Goal: Transaction & Acquisition: Purchase product/service

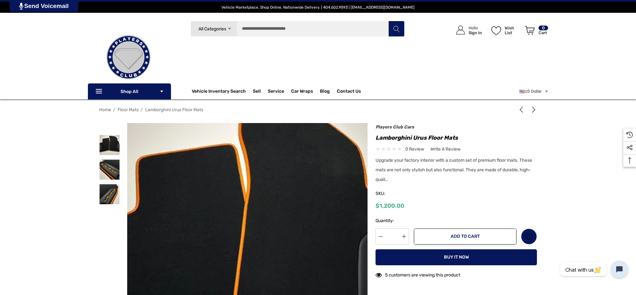
click at [253, 204] on img at bounding box center [243, 254] width 409 height 307
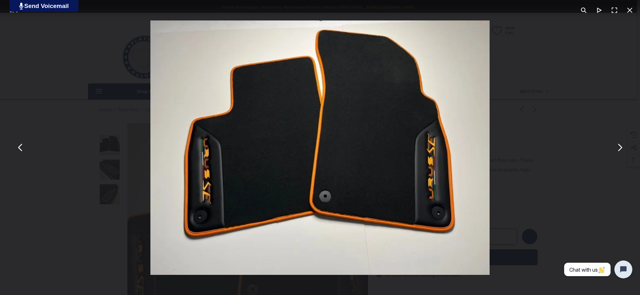
click at [618, 151] on button "You can close this modal content with the ESC key" at bounding box center [618, 147] width 15 height 15
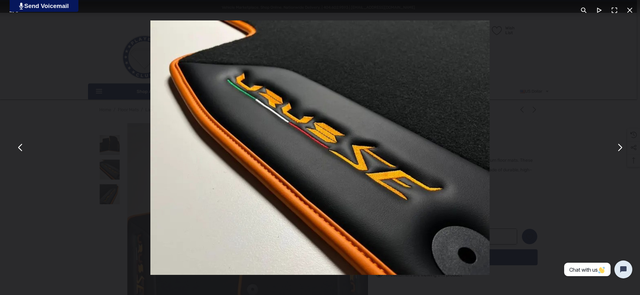
click at [620, 147] on button "You can close this modal content with the ESC key" at bounding box center [618, 147] width 15 height 15
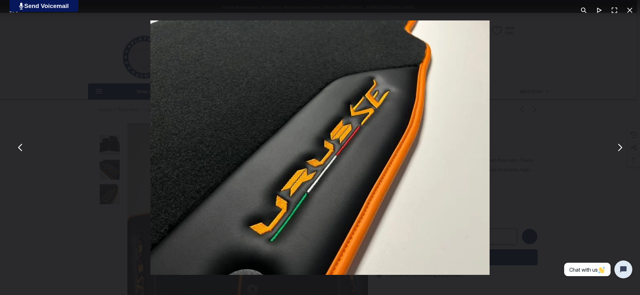
click at [525, 127] on div "You can close this modal content with the ESC key" at bounding box center [320, 147] width 640 height 295
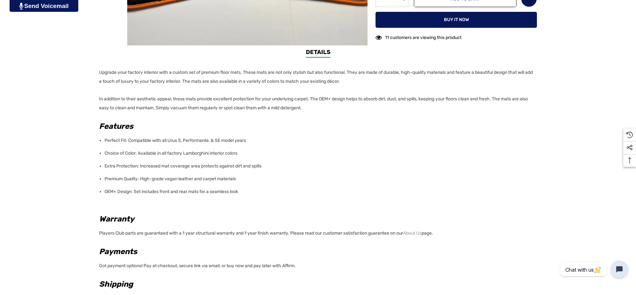
scroll to position [320, 0]
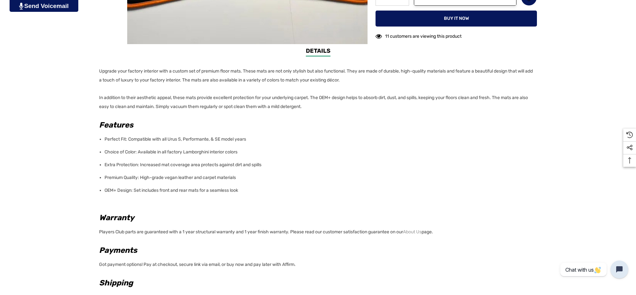
click at [248, 187] on li "OEM+ Design: Set includes front and rear mats for a seamless look" at bounding box center [319, 190] width 429 height 13
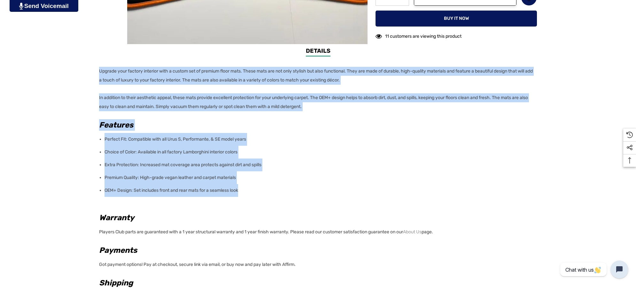
click at [99, 71] on p "Upgrade your factory interior with a custom set of premium floor mats. These ma…" at bounding box center [316, 76] width 434 height 18
copy div "Upgrade your factory interior with a custom set of premium floor mats. These ma…"
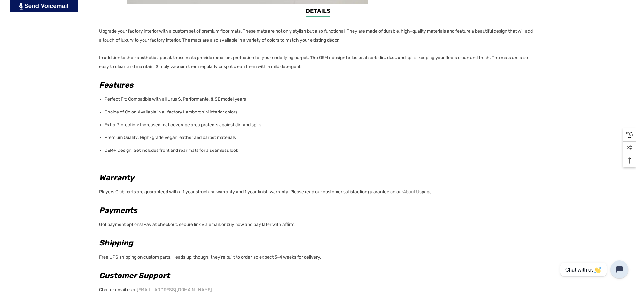
click at [330, 255] on p "Free UPS shipping on custom parts! Heads up, though: they're built to order, so…" at bounding box center [316, 256] width 434 height 11
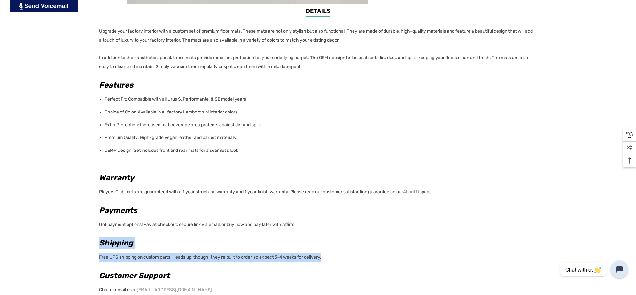
click at [93, 240] on div "Details Details Upgrade your factory interior with a custom set of premium floo…" at bounding box center [318, 153] width 636 height 293
copy div "Shipping Free UPS shipping on custom parts! Heads up, though: they're built to …"
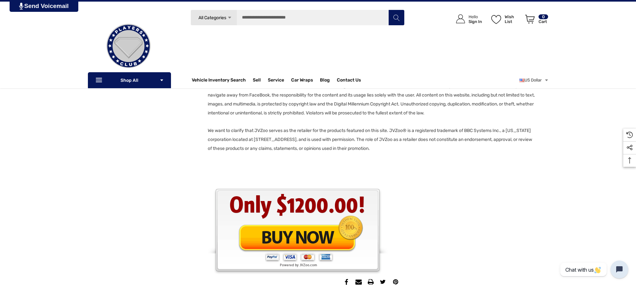
scroll to position [1039, 0]
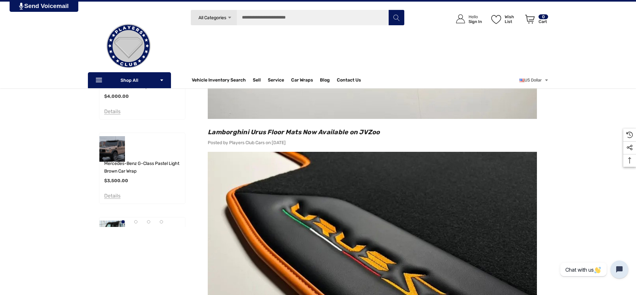
scroll to position [200, 0]
